Goal: Information Seeking & Learning: Find specific fact

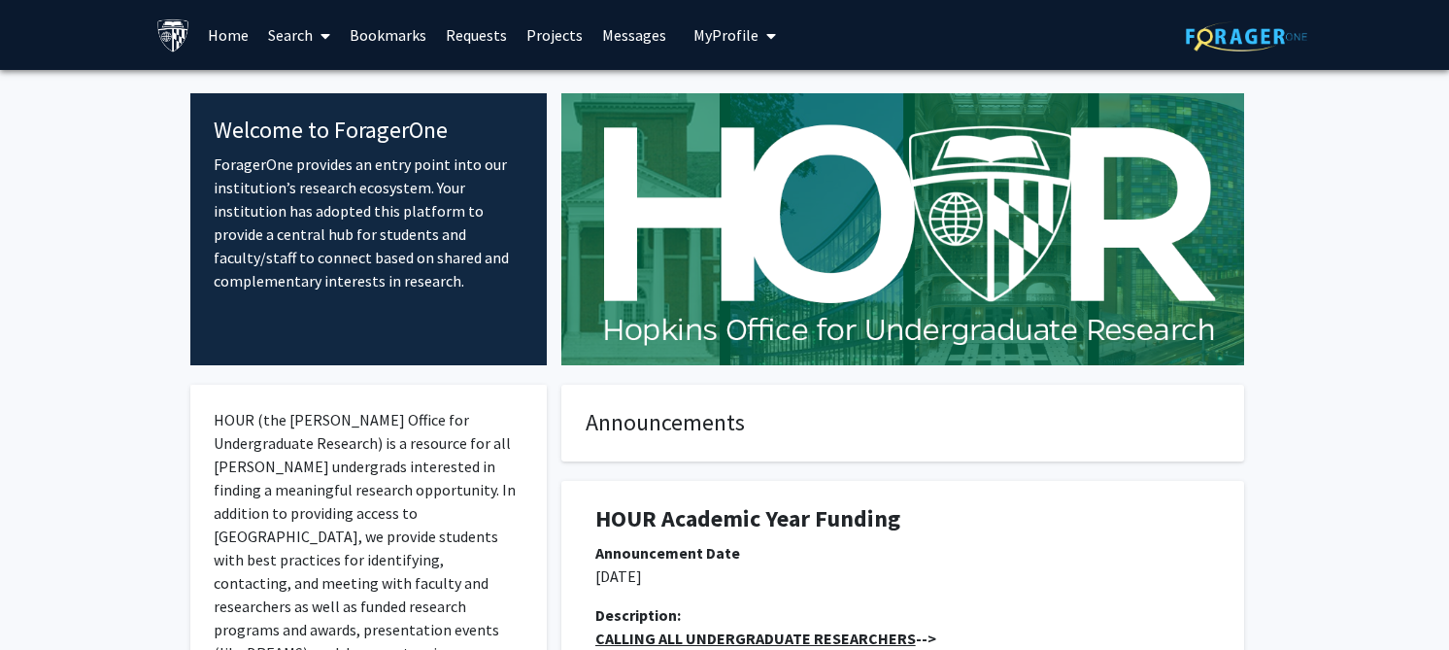
click at [712, 33] on span "My Profile" at bounding box center [725, 34] width 65 height 19
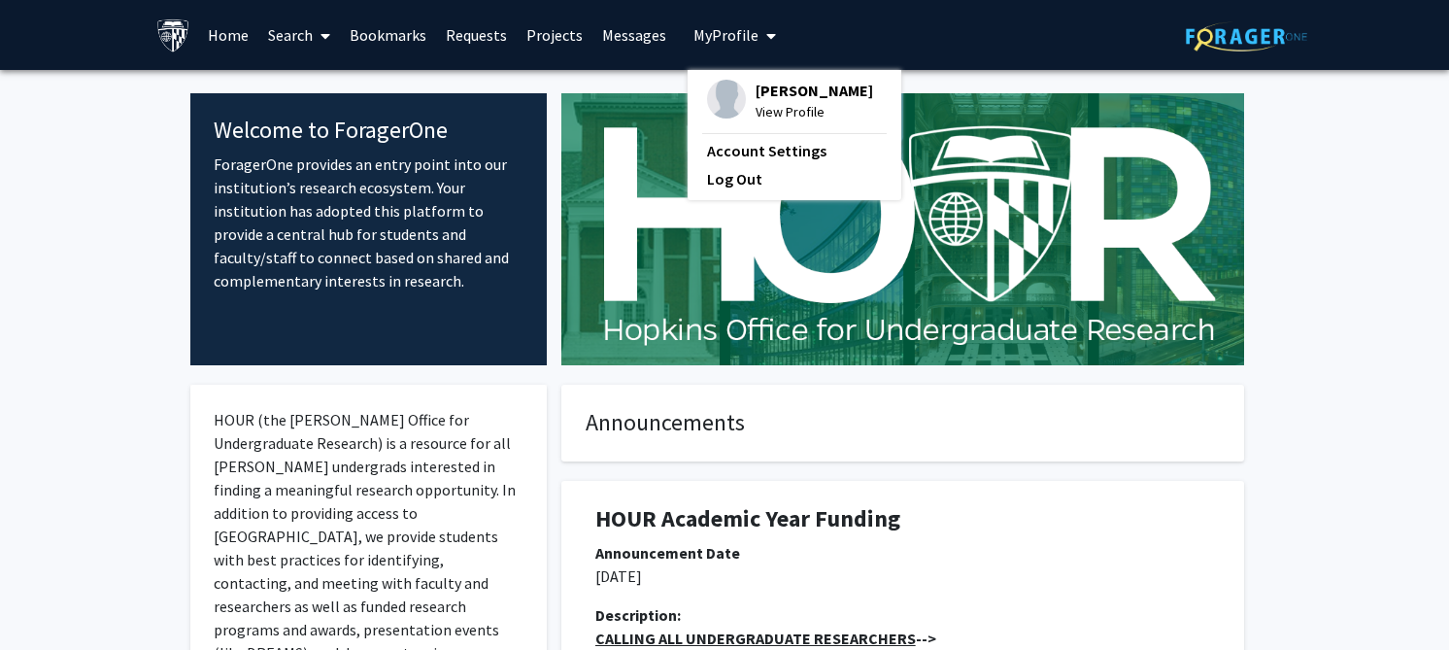
click at [285, 38] on link "Search" at bounding box center [299, 35] width 82 height 68
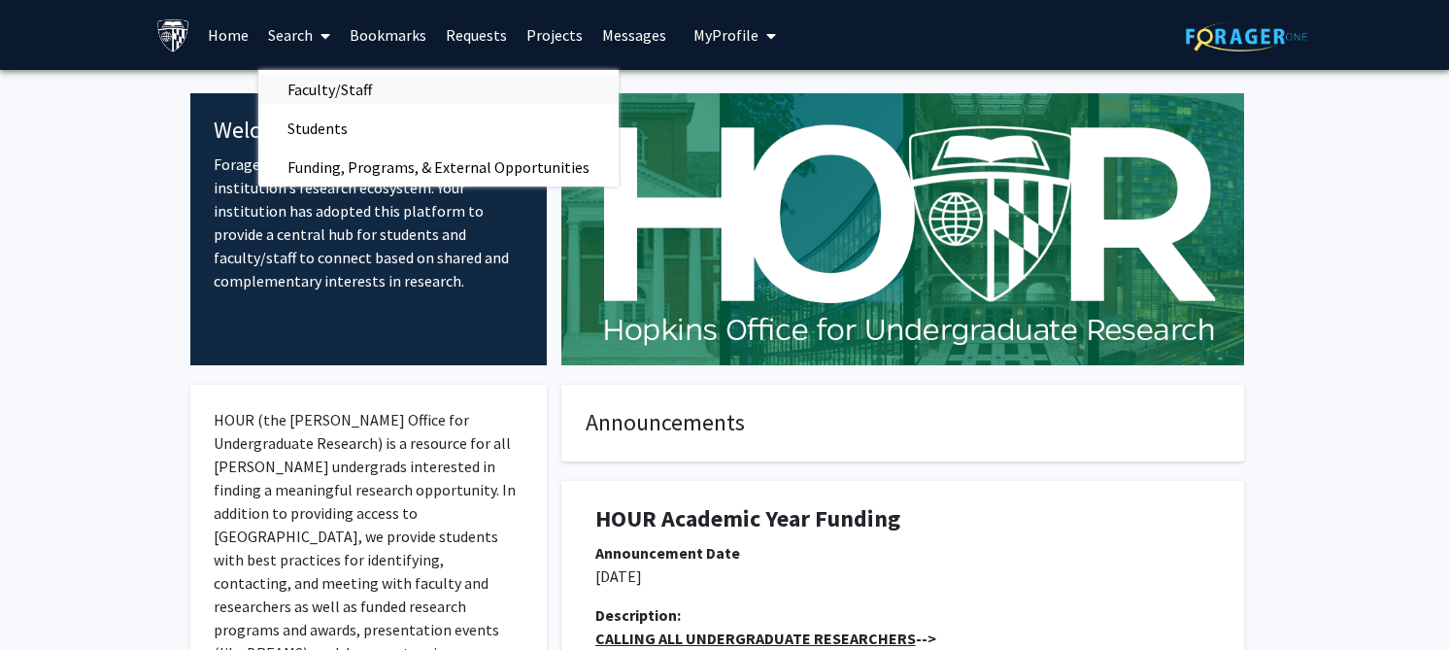
click at [319, 88] on span "Faculty/Staff" at bounding box center [329, 89] width 143 height 39
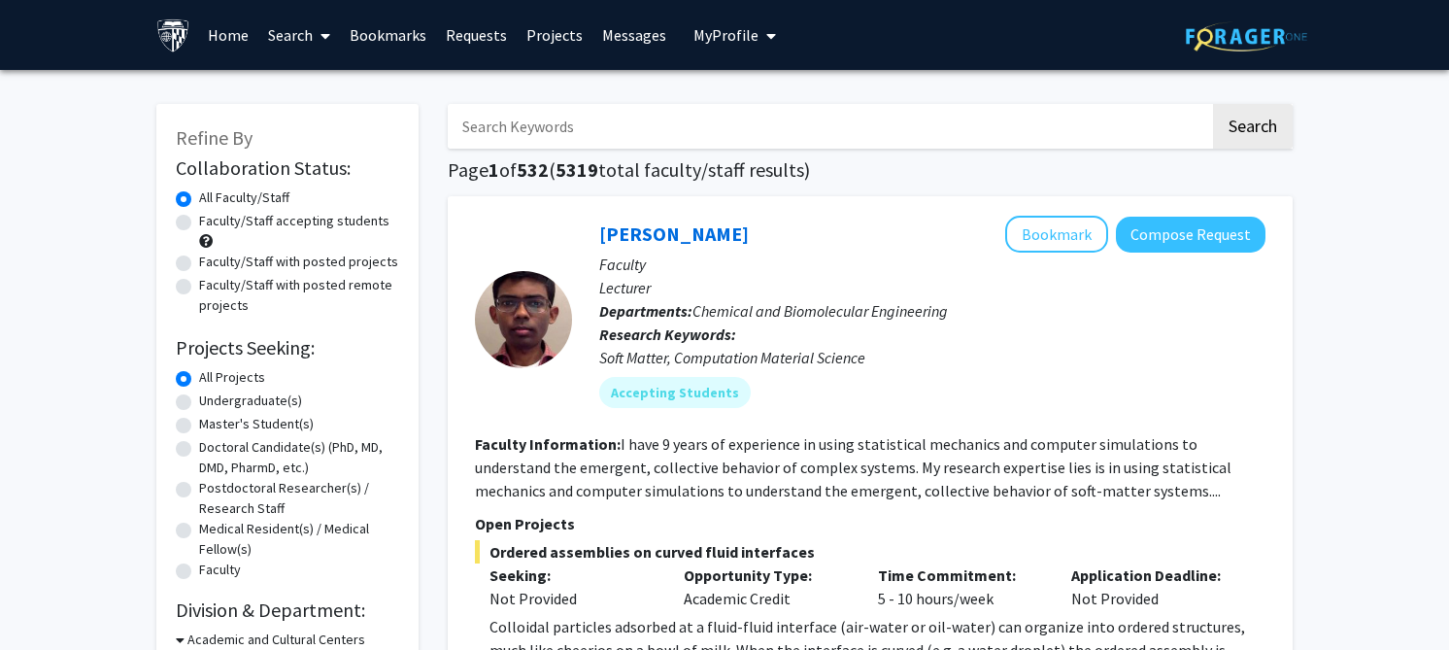
click at [538, 107] on input "Search Keywords" at bounding box center [829, 126] width 762 height 45
paste input "[PERSON_NAME]"
type input "[PERSON_NAME]"
click at [1213, 104] on button "Search" at bounding box center [1253, 126] width 80 height 45
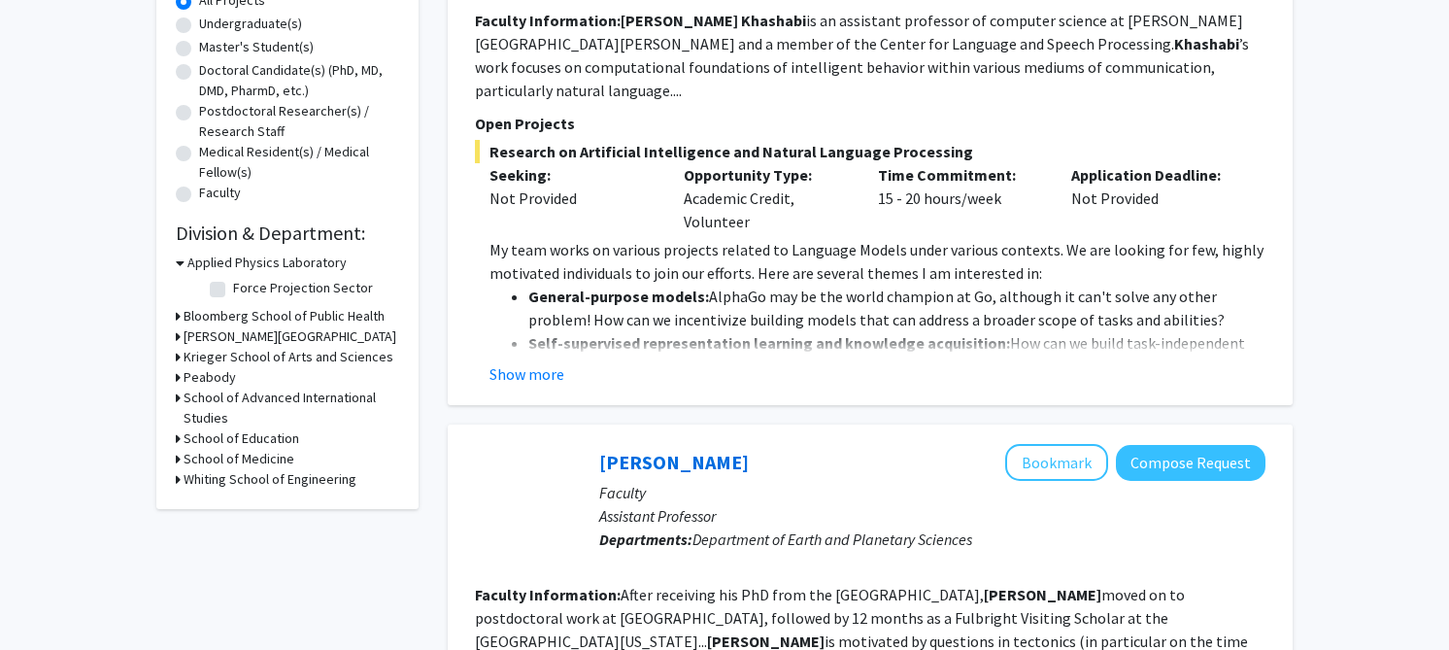
scroll to position [379, 0]
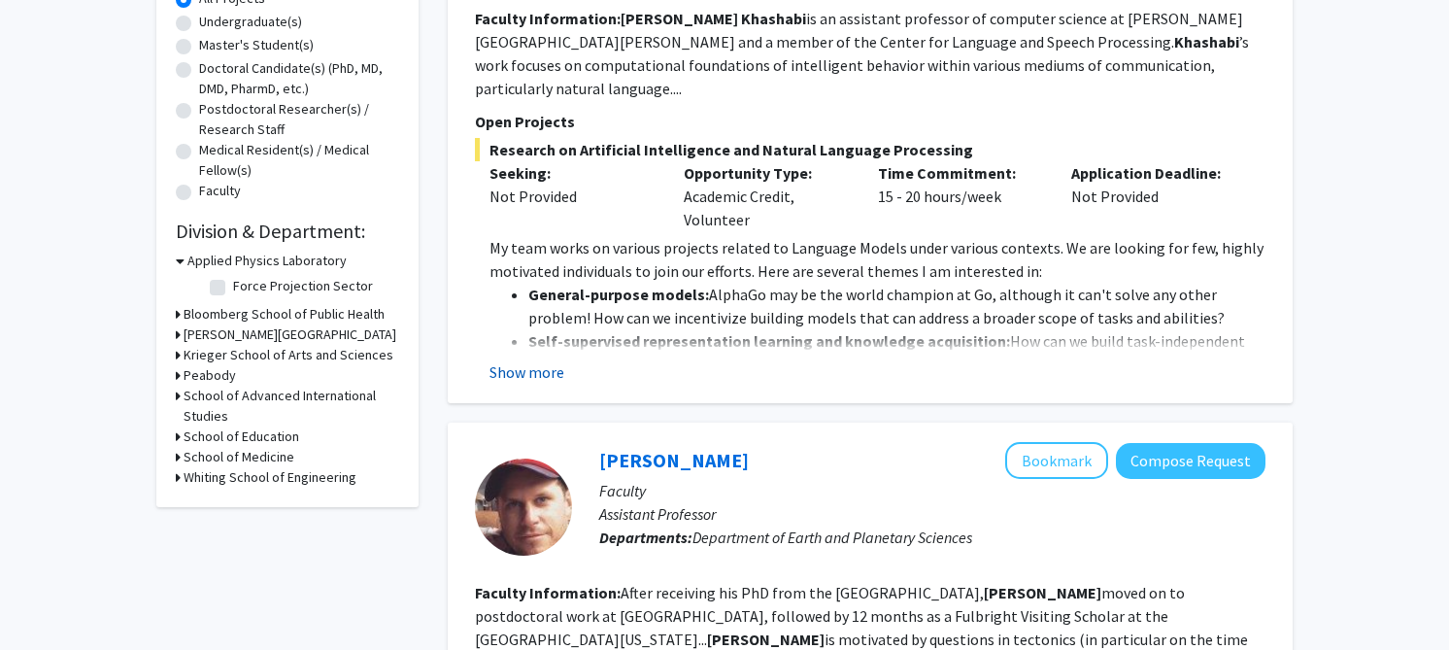
click at [541, 360] on button "Show more" at bounding box center [526, 371] width 75 height 23
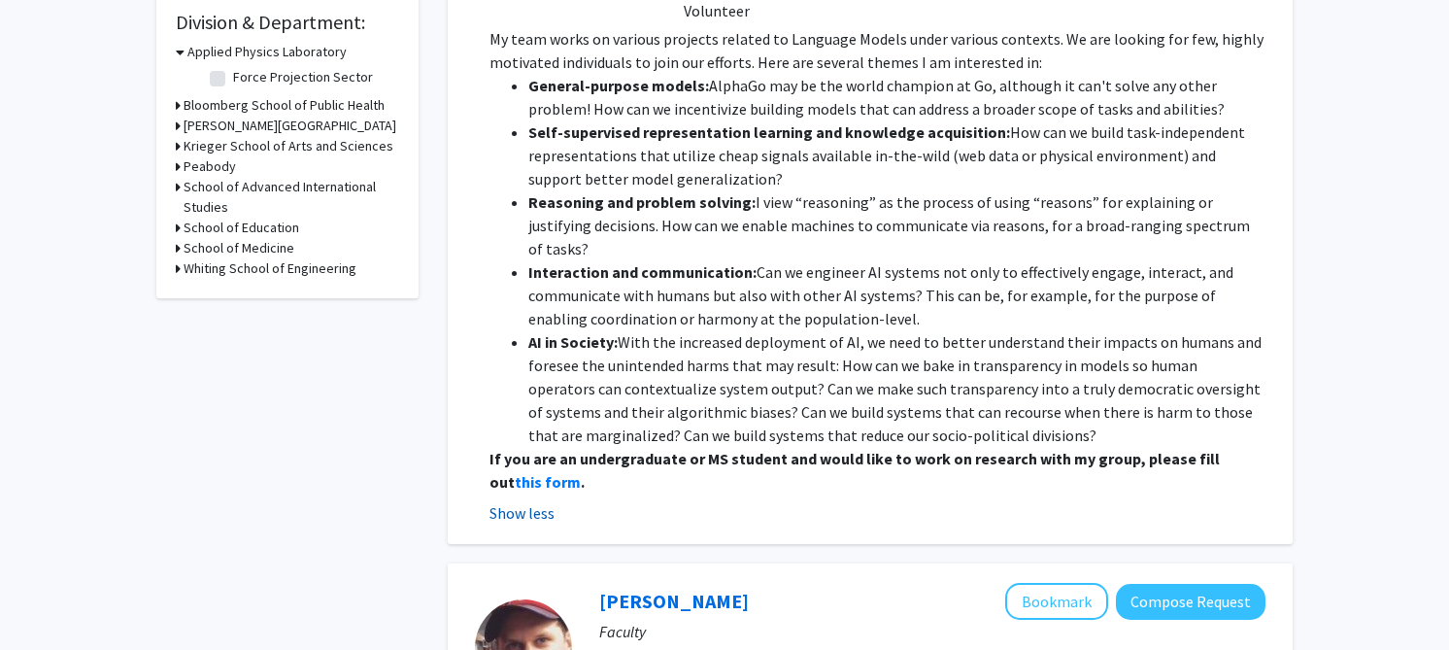
scroll to position [596, 0]
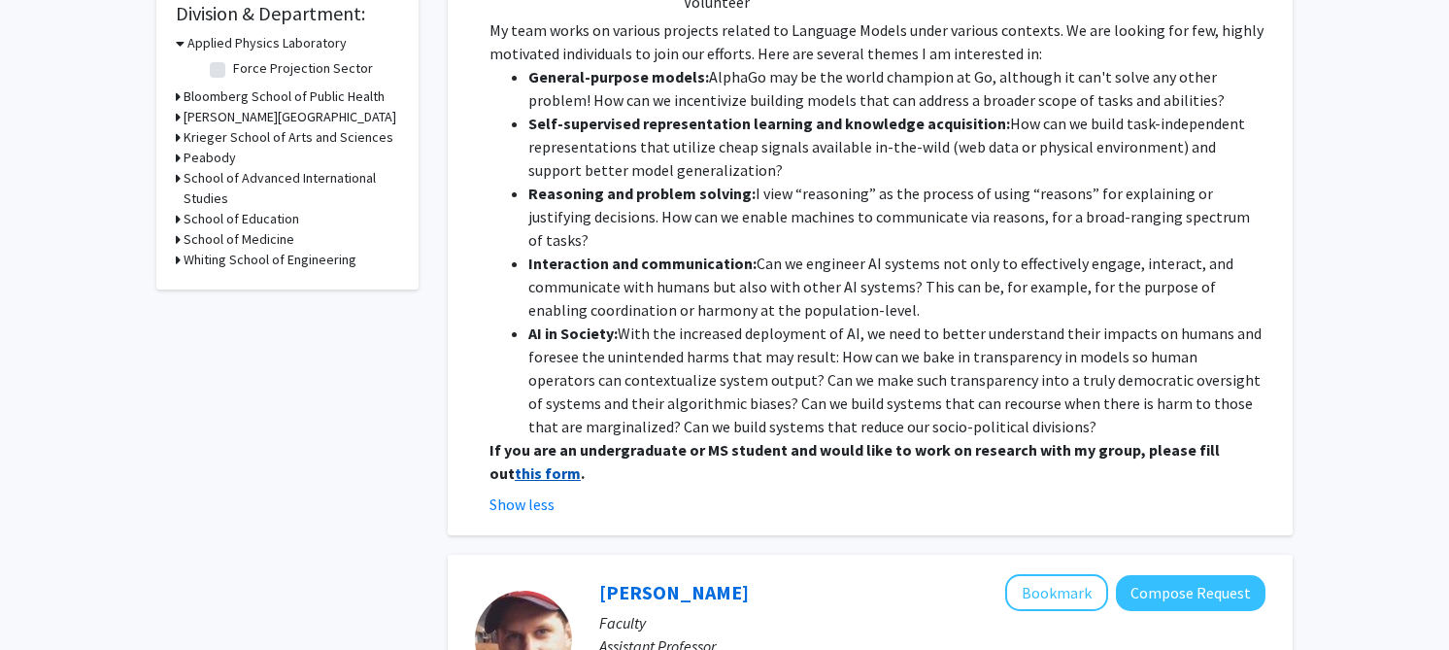
click at [515, 463] on strong "this form" at bounding box center [548, 472] width 66 height 19
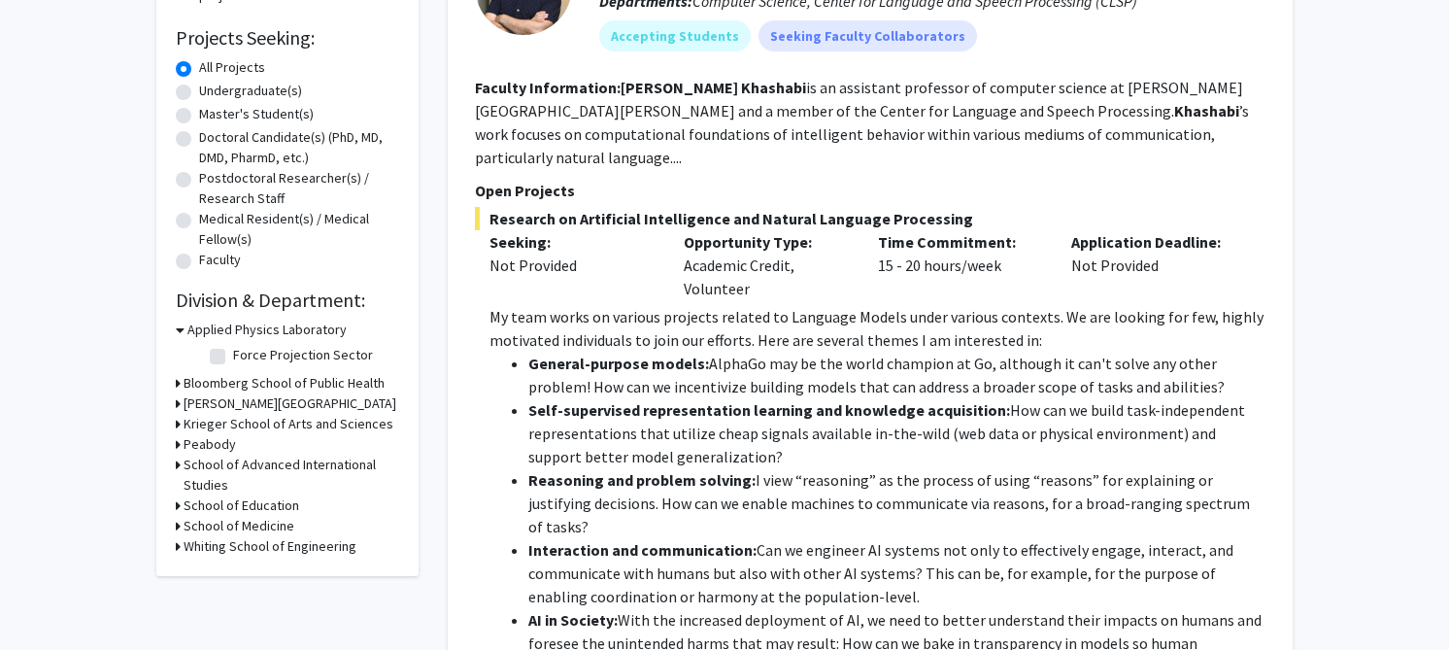
scroll to position [298, 0]
